Goal: Task Accomplishment & Management: Complete application form

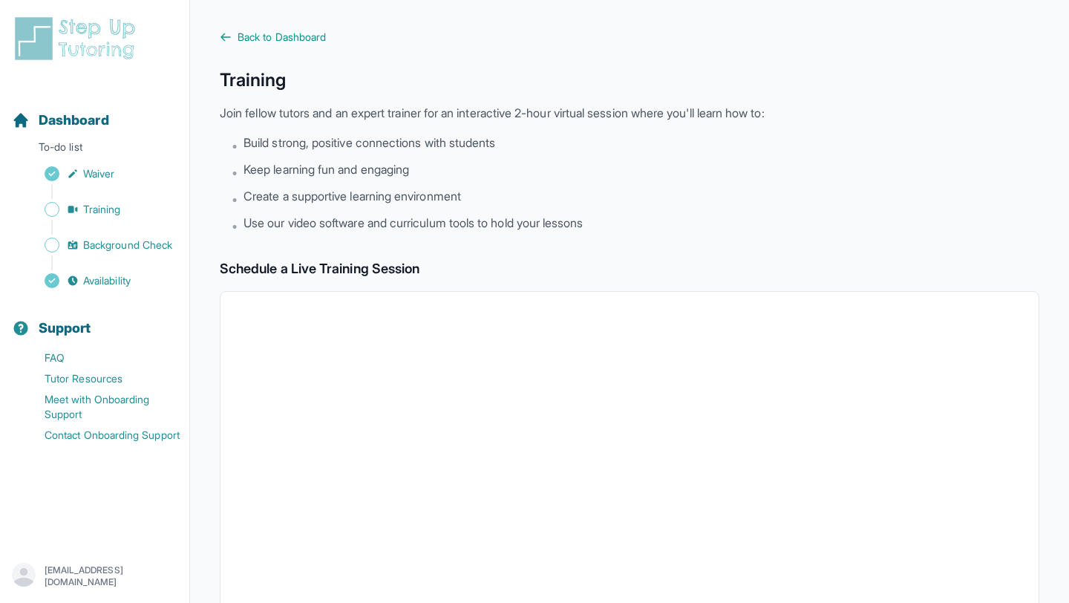
scroll to position [442, 0]
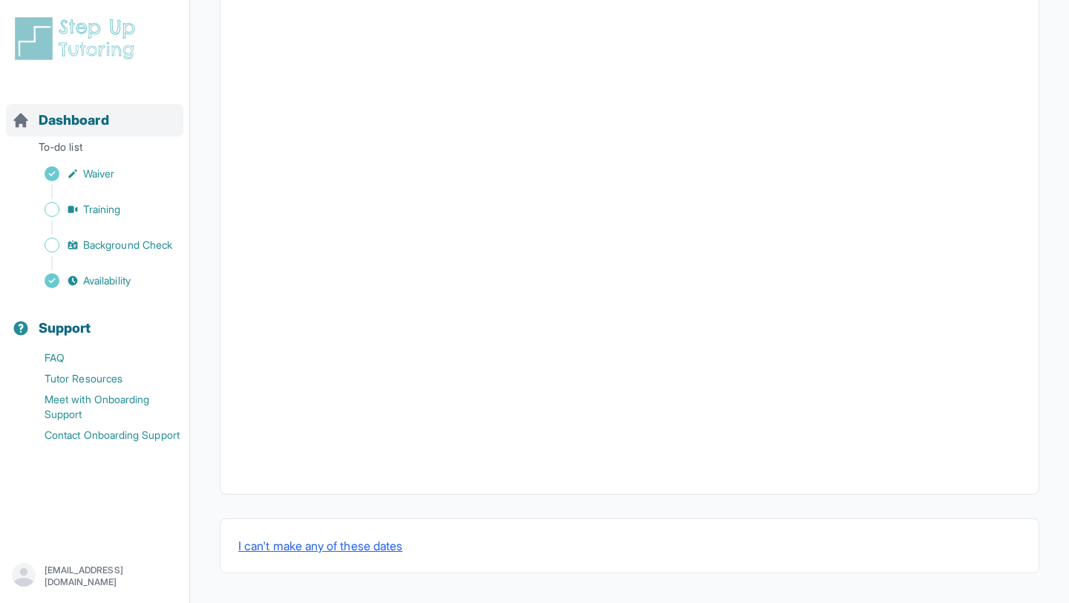
click at [53, 120] on span "Dashboard" at bounding box center [74, 120] width 70 height 21
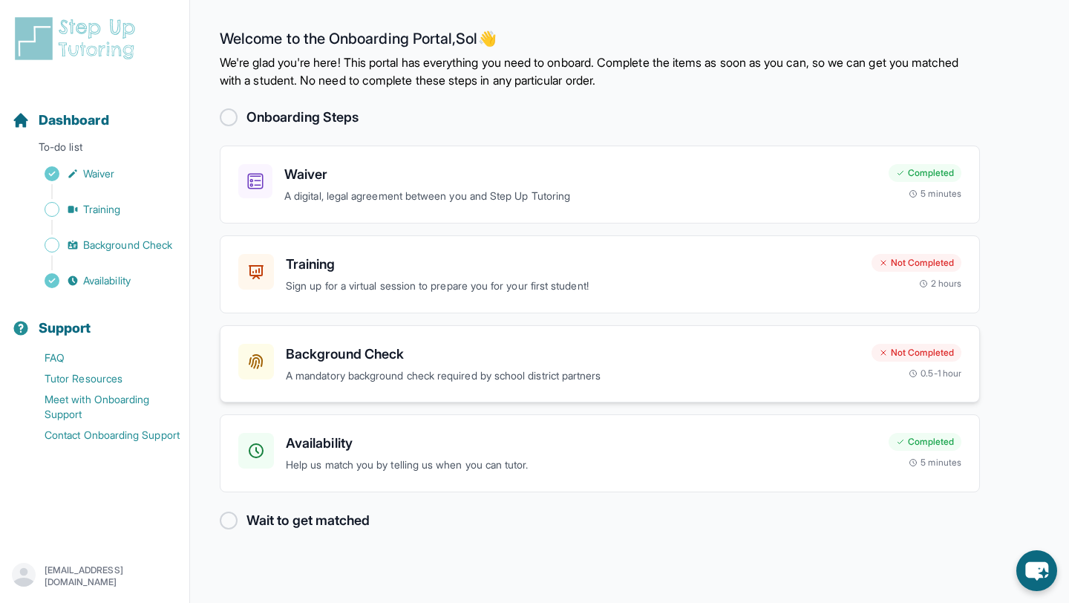
click at [330, 356] on h3 "Background Check" at bounding box center [573, 354] width 574 height 21
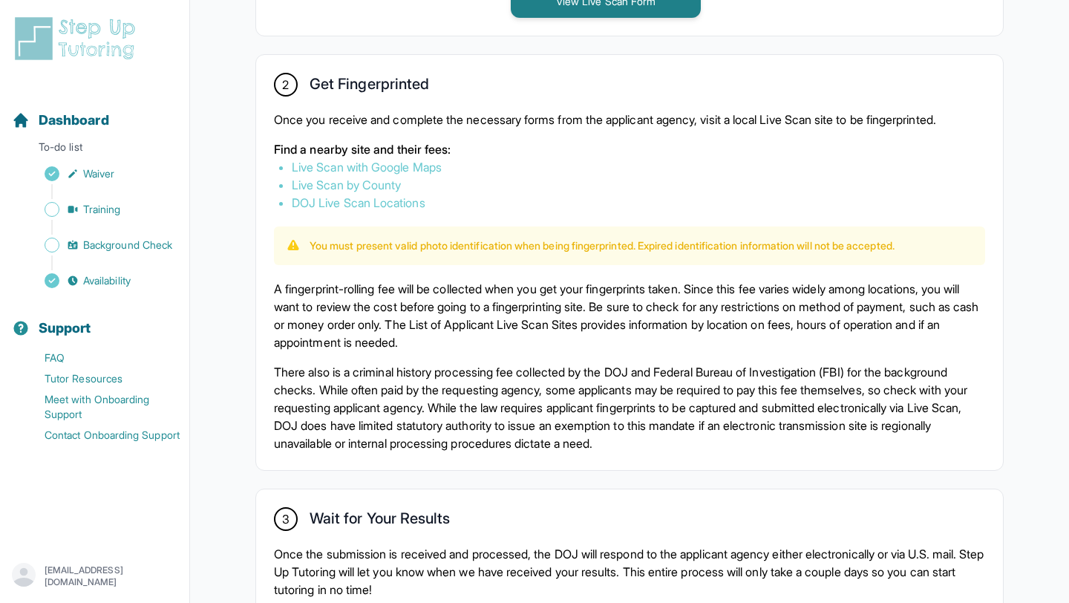
scroll to position [1000, 0]
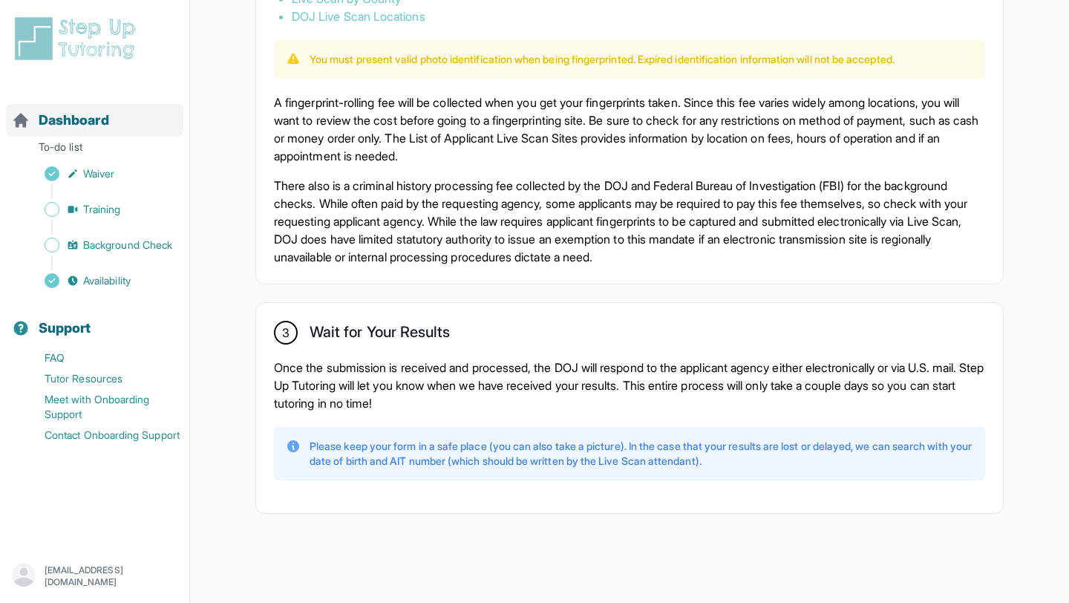
click at [62, 128] on span "Dashboard" at bounding box center [74, 120] width 70 height 21
